Goal: Purchase product/service

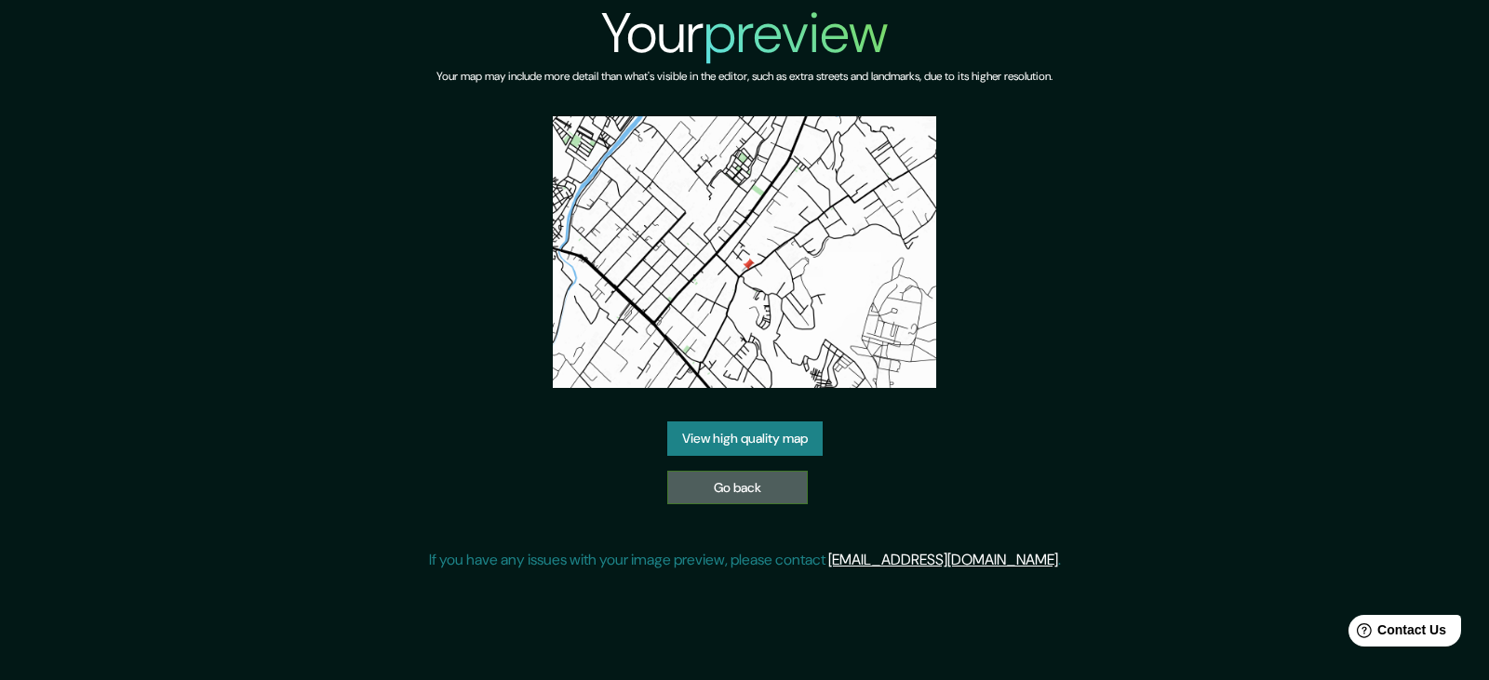
click at [724, 499] on link "Go back" at bounding box center [737, 488] width 141 height 34
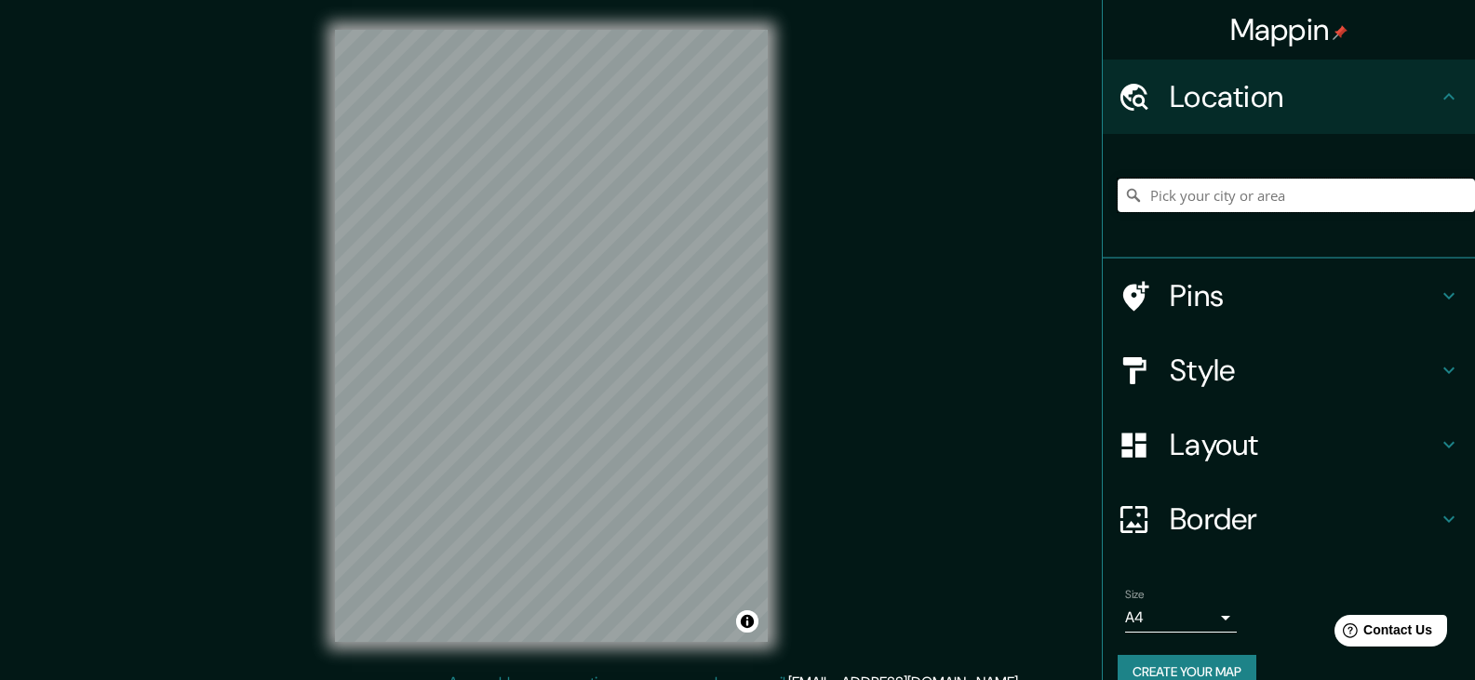
click at [1193, 201] on input "Pick your city or area" at bounding box center [1295, 195] width 357 height 33
click at [1278, 194] on input "Pick your city or area" at bounding box center [1295, 195] width 357 height 33
click at [1194, 199] on input "Pick your city or area" at bounding box center [1295, 195] width 357 height 33
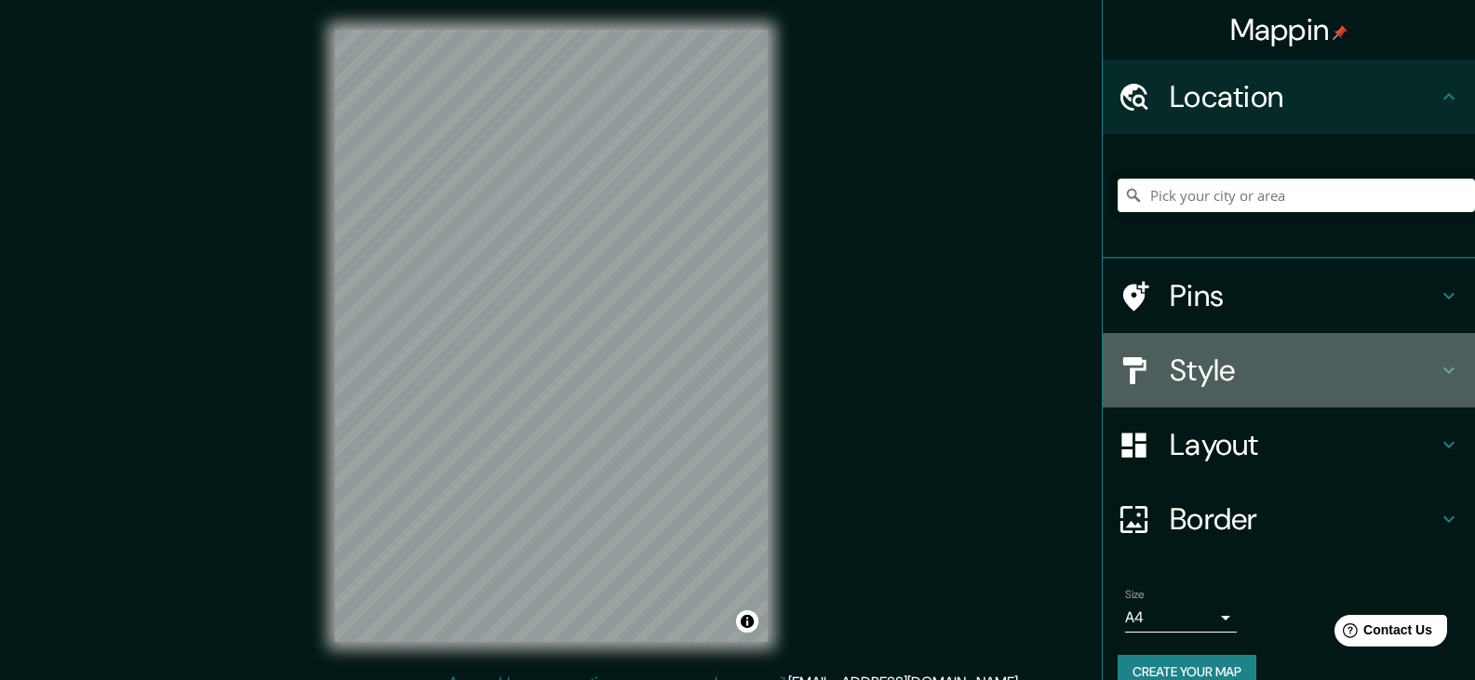
click at [1205, 363] on h4 "Style" at bounding box center [1304, 370] width 268 height 37
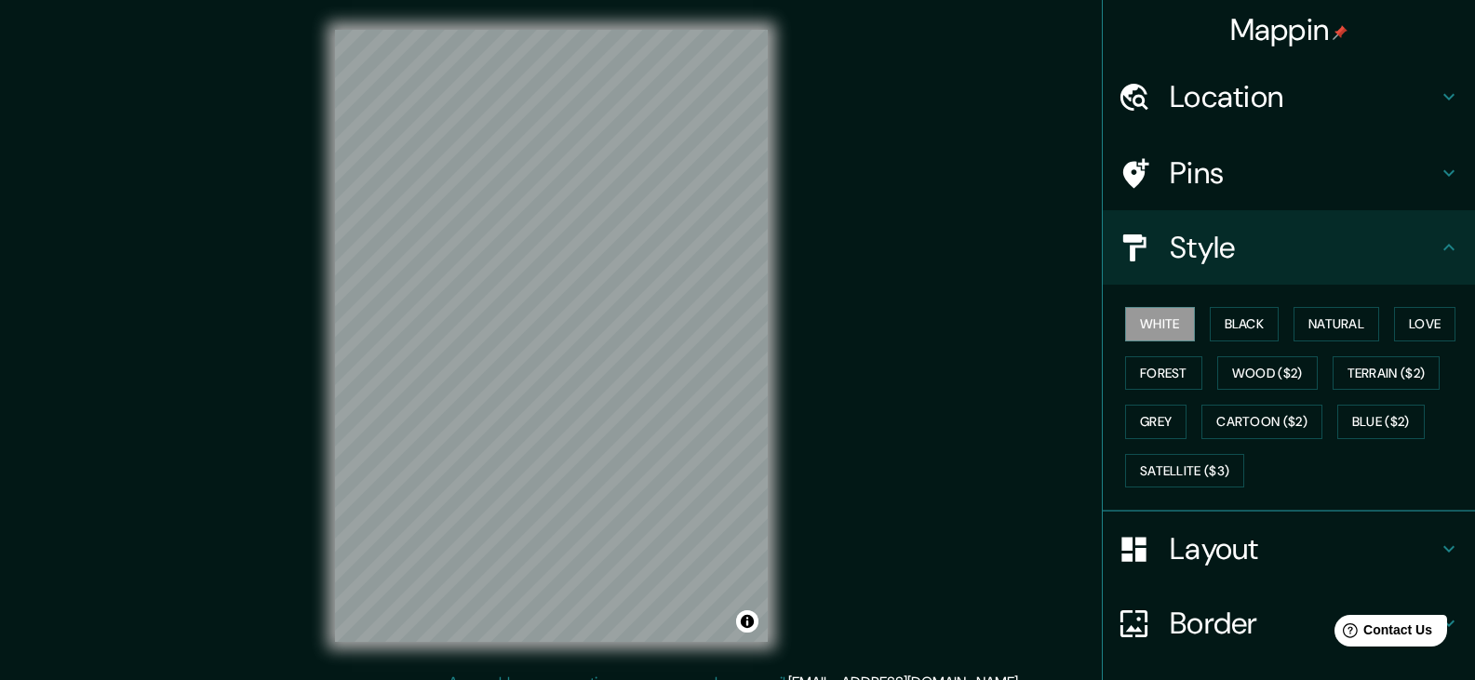
click at [1213, 303] on div "White Black Natural Love Forest Wood ($2) Terrain ($2) Grey Cartoon ($2) Blue (…" at bounding box center [1295, 397] width 357 height 195
click at [1228, 318] on button "Black" at bounding box center [1245, 324] width 70 height 34
drag, startPoint x: 1204, startPoint y: 475, endPoint x: 1182, endPoint y: 473, distance: 22.4
click at [1203, 475] on button "Satellite ($3)" at bounding box center [1184, 471] width 119 height 34
click at [1241, 326] on button "Black" at bounding box center [1245, 324] width 70 height 34
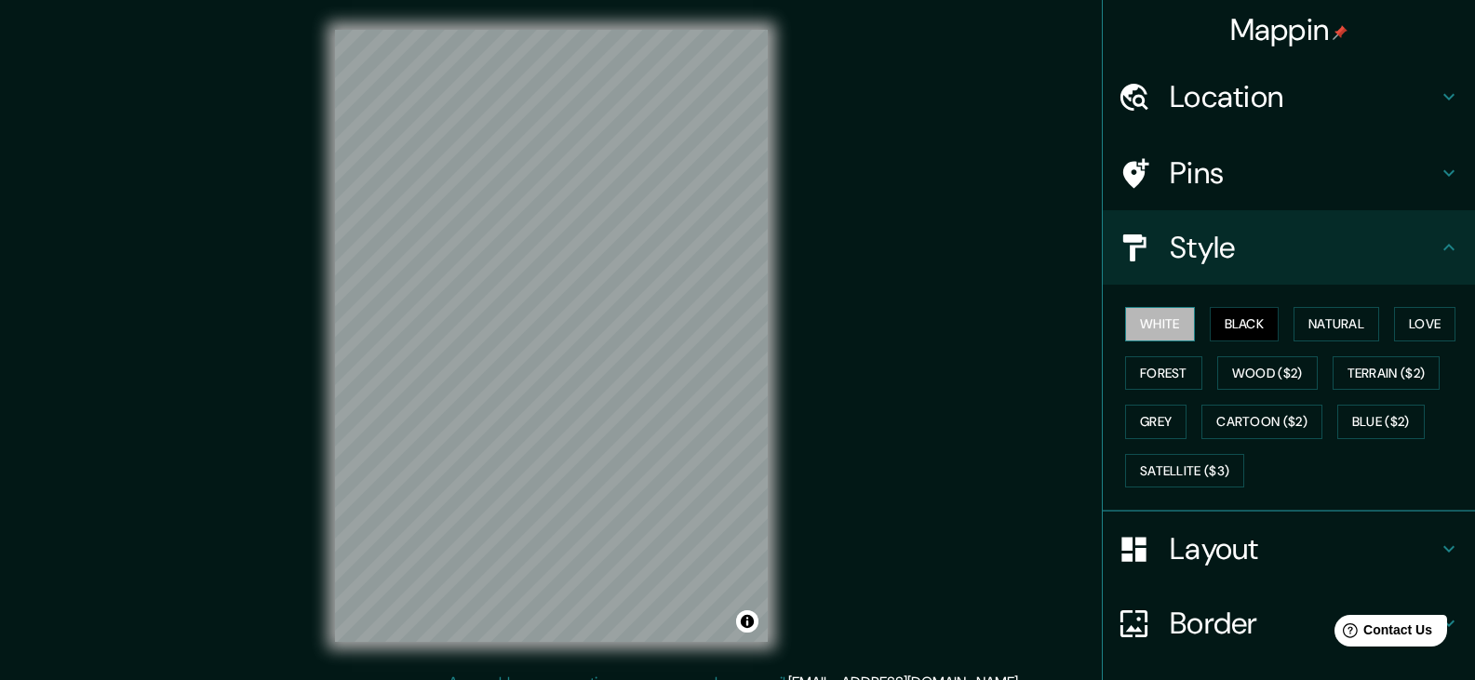
click at [1173, 320] on button "White" at bounding box center [1160, 324] width 70 height 34
click at [1161, 462] on button "Satellite ($3)" at bounding box center [1184, 471] width 119 height 34
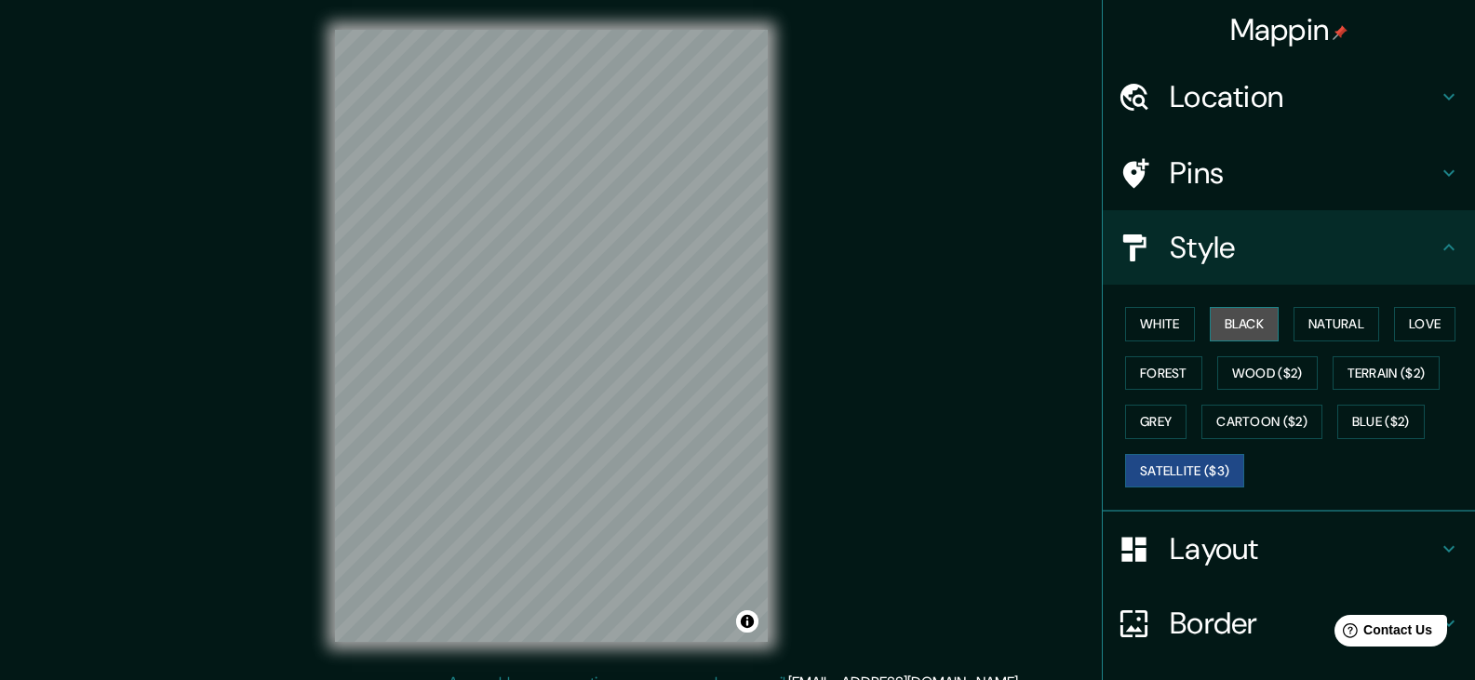
click at [1227, 323] on button "Black" at bounding box center [1245, 324] width 70 height 34
click at [1231, 323] on button "Black" at bounding box center [1245, 324] width 70 height 34
click at [1211, 323] on button "Black" at bounding box center [1245, 324] width 70 height 34
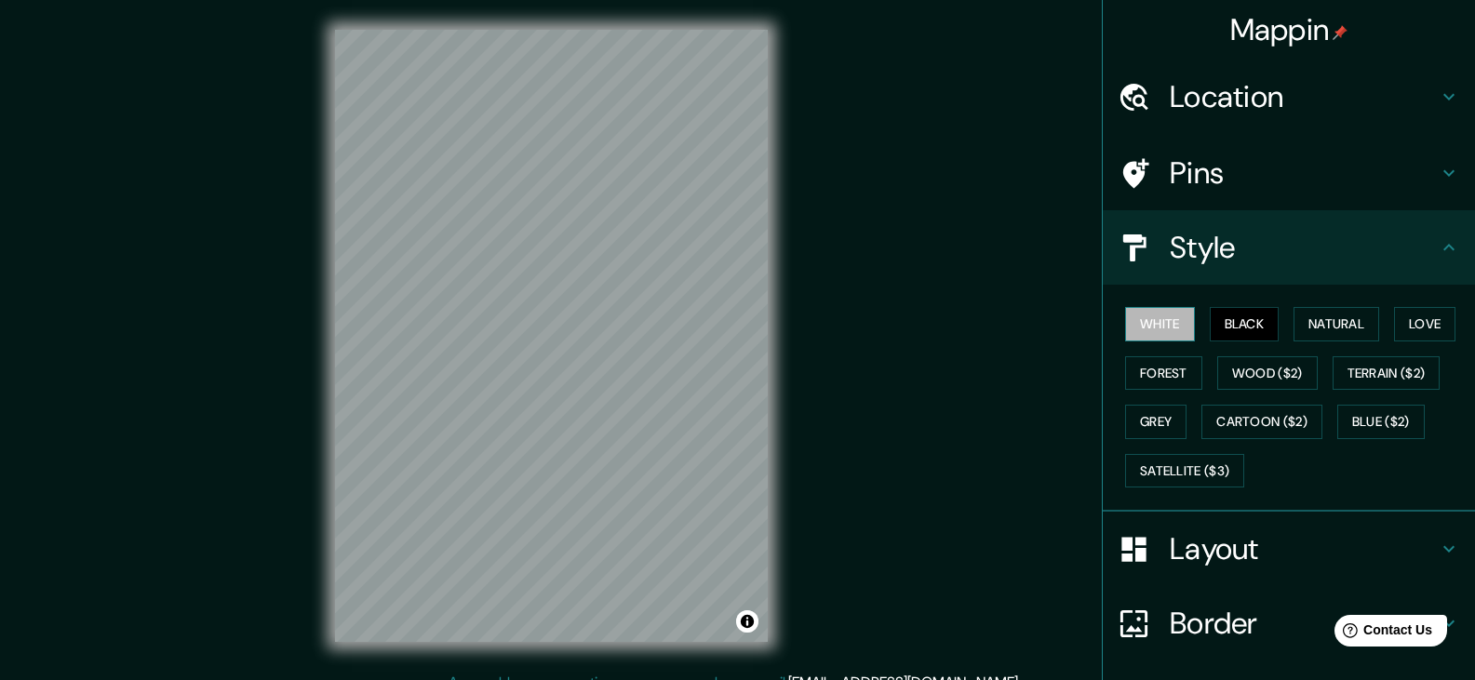
click at [1157, 326] on button "White" at bounding box center [1160, 324] width 70 height 34
